Goal: Information Seeking & Learning: Learn about a topic

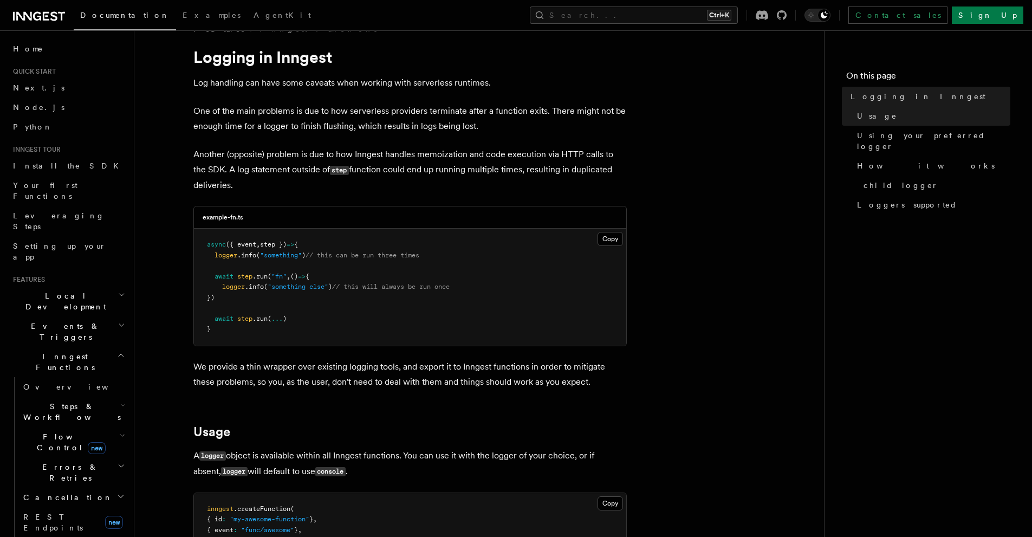
scroll to position [162, 0]
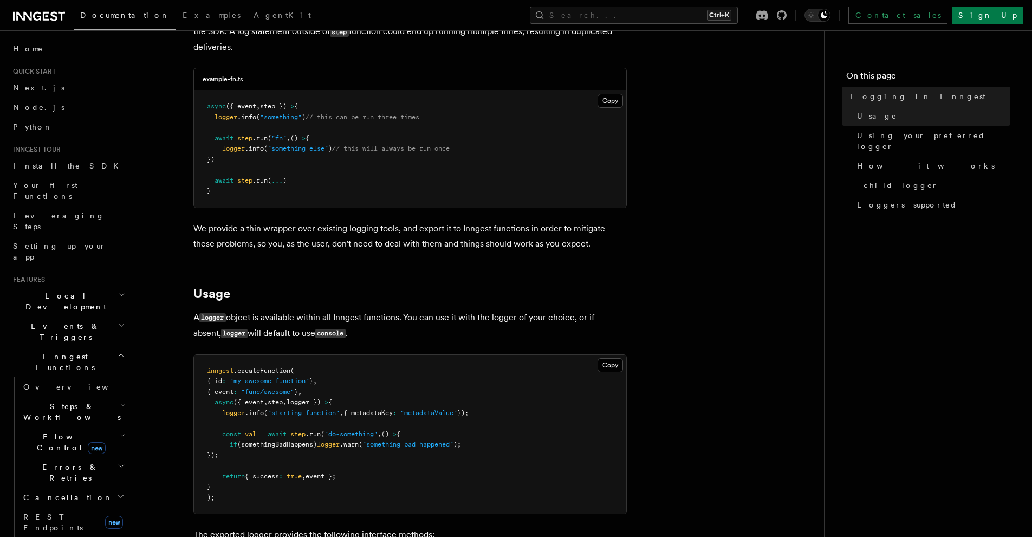
click at [307, 398] on span "logger })" at bounding box center [303, 402] width 34 height 8
copy span "logger"
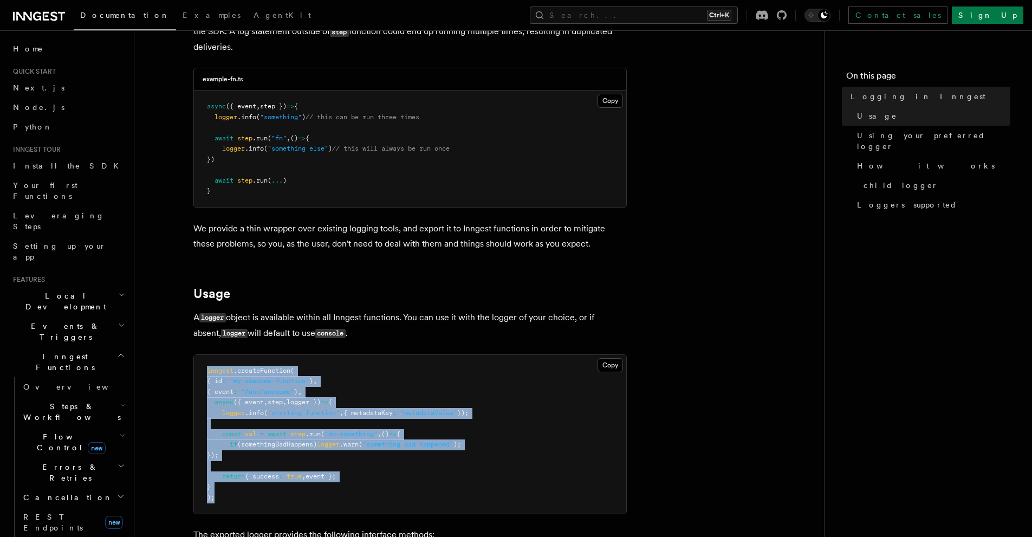
drag, startPoint x: 233, startPoint y: 495, endPoint x: 199, endPoint y: 370, distance: 129.1
click at [199, 370] on pre "inngest .createFunction ( { id : "my-awesome-function" } , { event : "func/awes…" at bounding box center [410, 434] width 432 height 159
copy code "inngest .createFunction ( { id : "my-awesome-function" } , { event : "func/awes…"
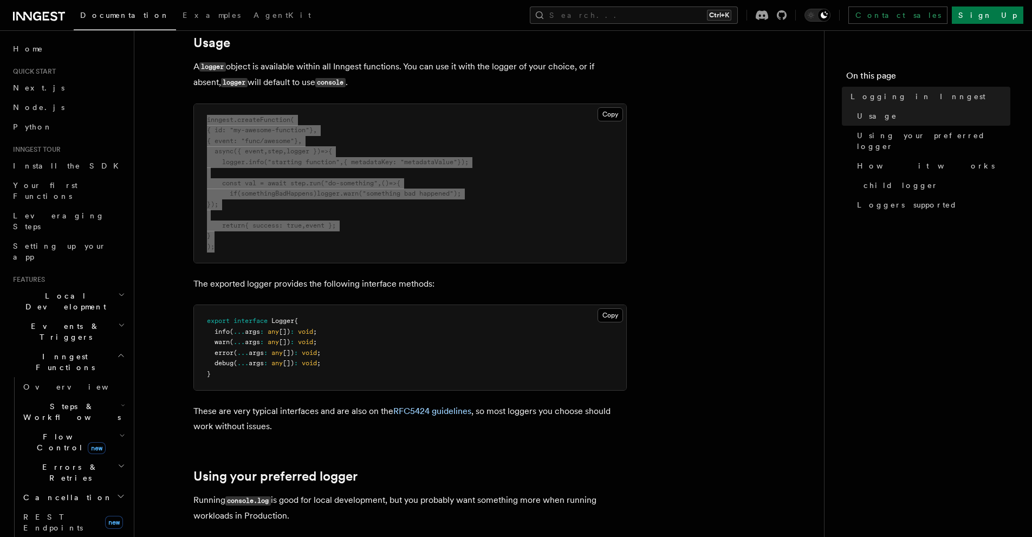
scroll to position [650, 0]
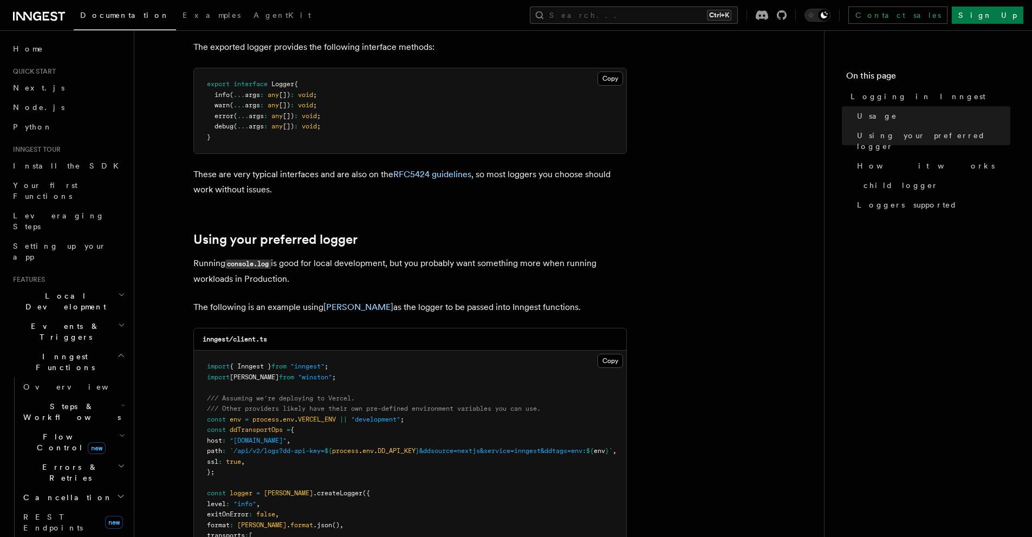
click at [771, 221] on article "Features Inngest Functions Logging in Inngest Log handling can have some caveat…" at bounding box center [479, 377] width 655 height 1959
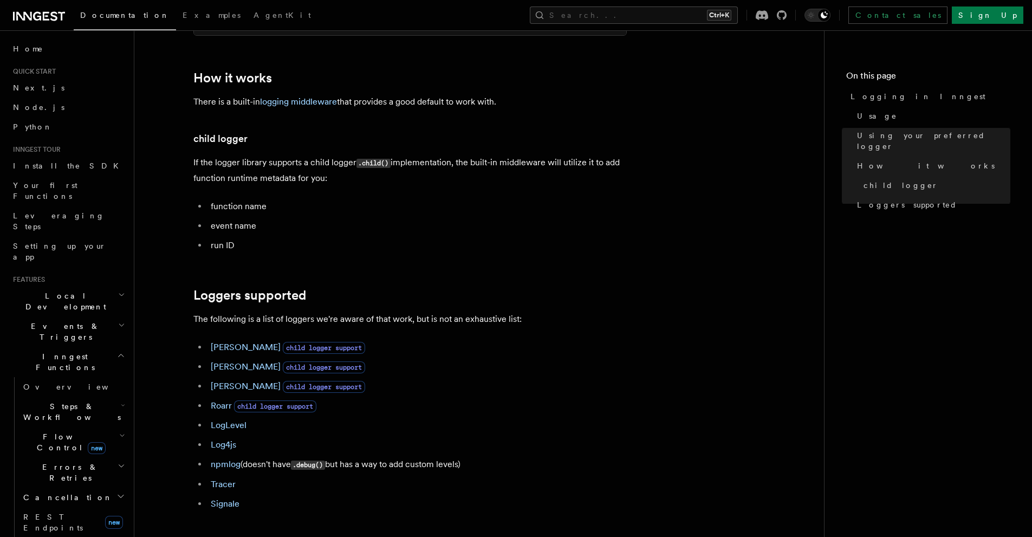
scroll to position [1478, 0]
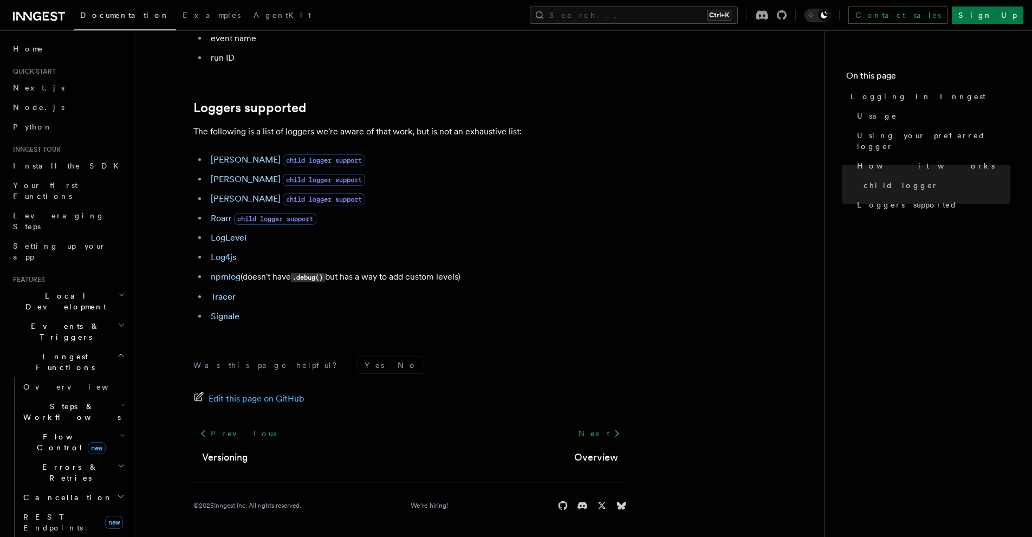
drag, startPoint x: 755, startPoint y: 236, endPoint x: 677, endPoint y: 221, distance: 80.0
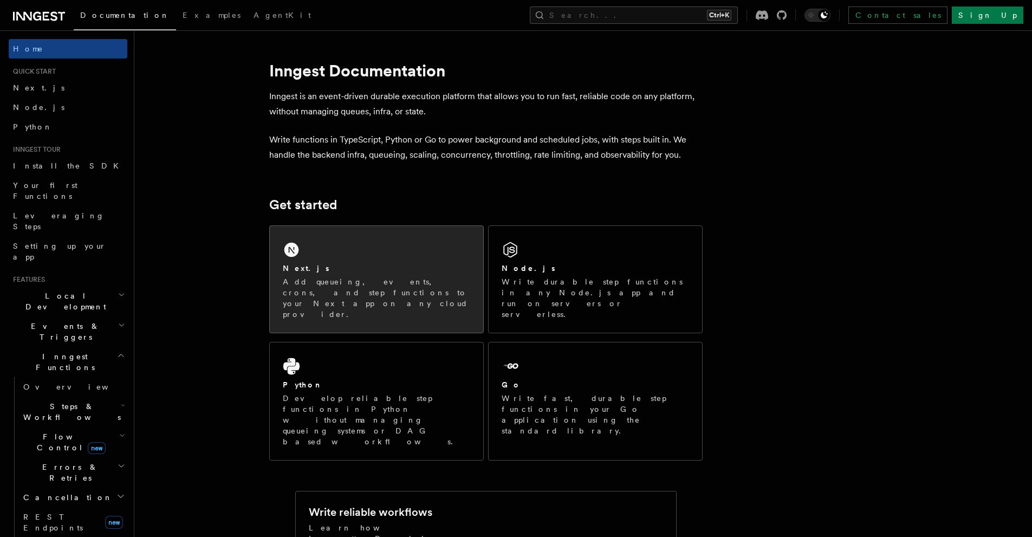
drag, startPoint x: 406, startPoint y: 294, endPoint x: 416, endPoint y: 281, distance: 17.0
click at [407, 294] on p "Add queueing, events, crons, and step functions to your Next app on any cloud p…" at bounding box center [376, 297] width 187 height 43
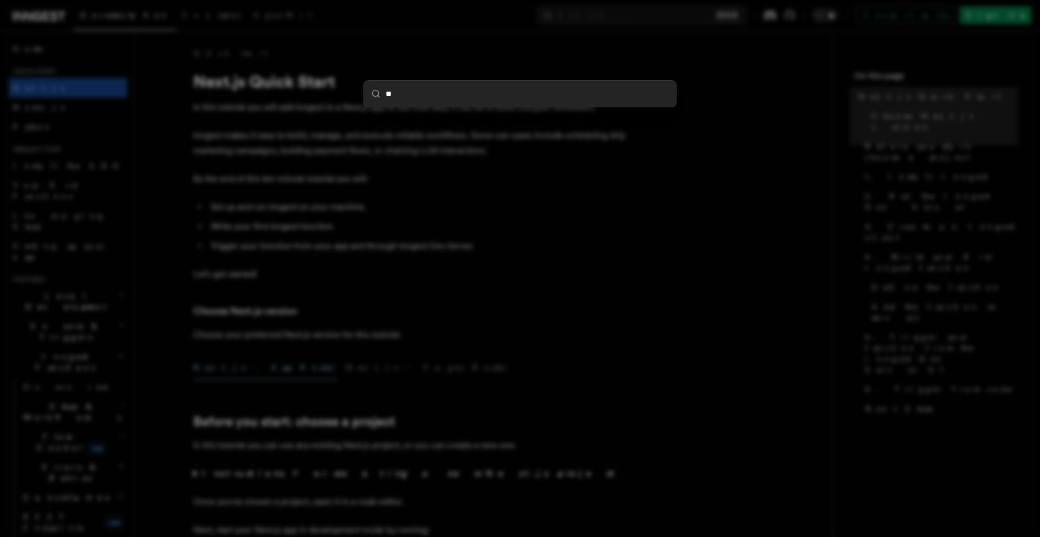
type input "***"
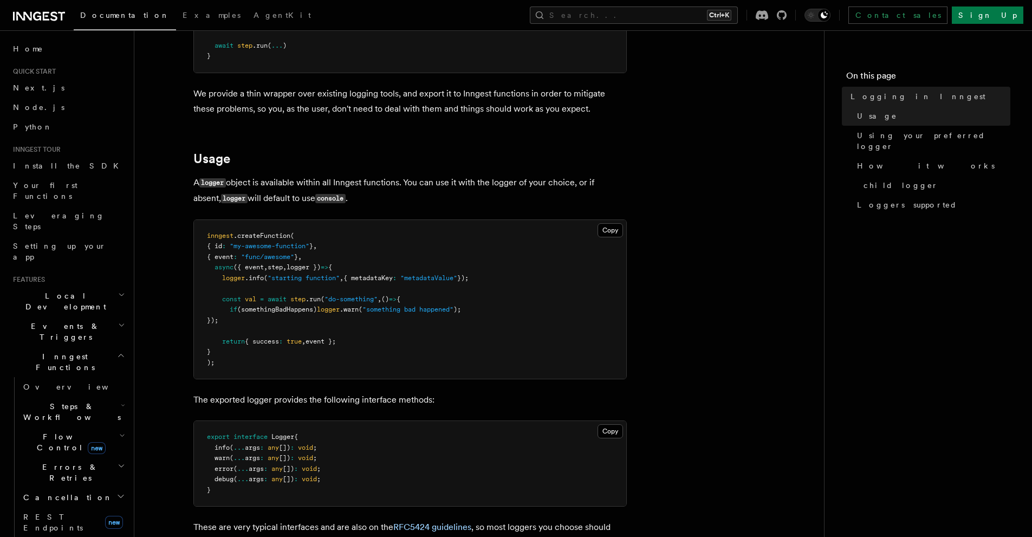
scroll to position [325, 0]
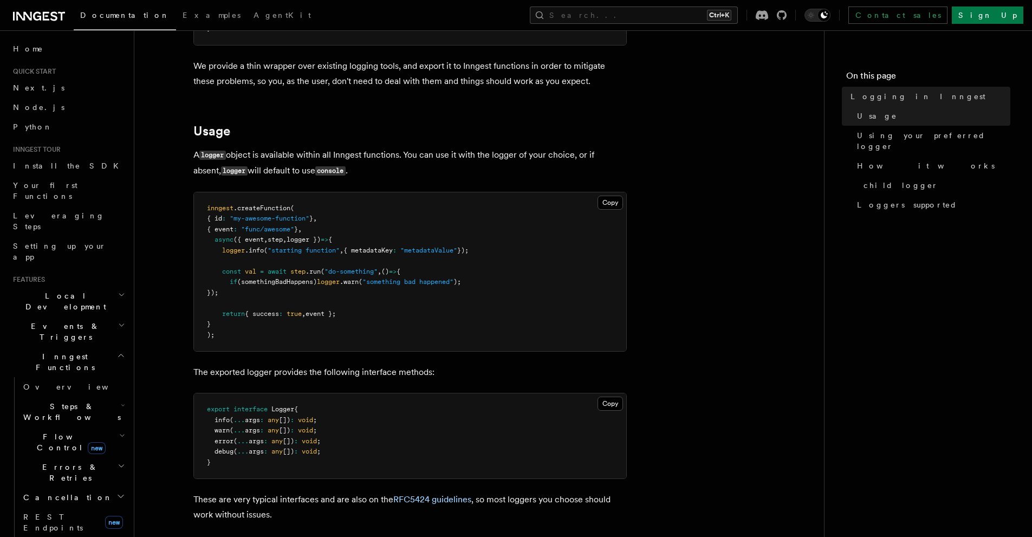
drag, startPoint x: 621, startPoint y: 58, endPoint x: 522, endPoint y: 19, distance: 106.5
click at [522, 19] on div "Search... Ctrl+K Contact sales Sign Up" at bounding box center [683, 14] width 680 height 17
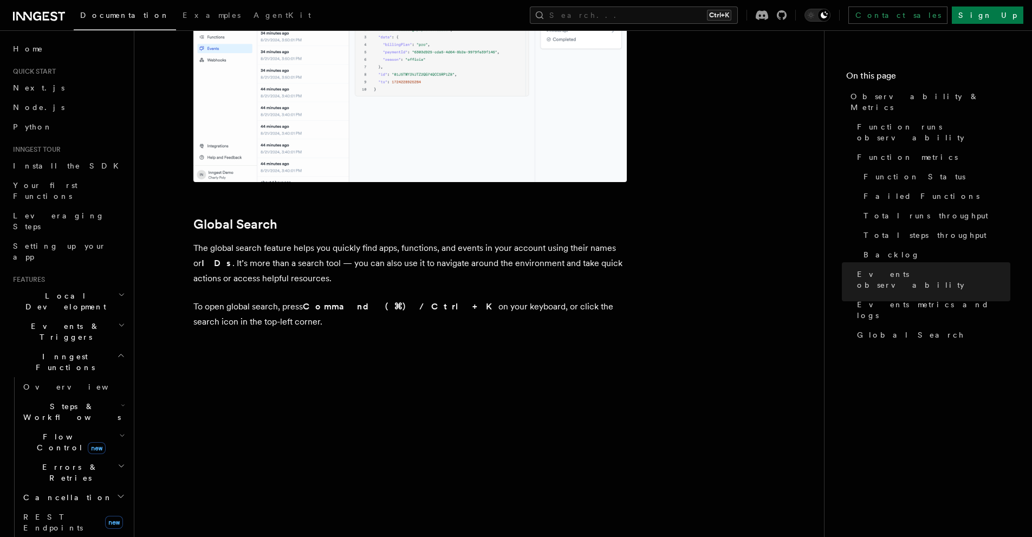
scroll to position [3566, 0]
